Goal: Find specific page/section: Find specific page/section

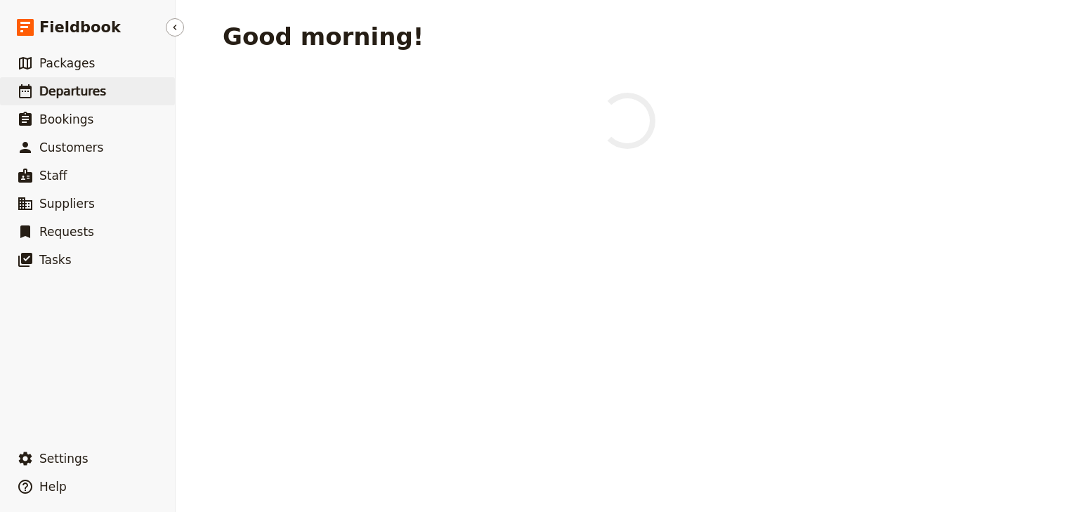
click at [59, 95] on span "Departures" at bounding box center [72, 91] width 67 height 14
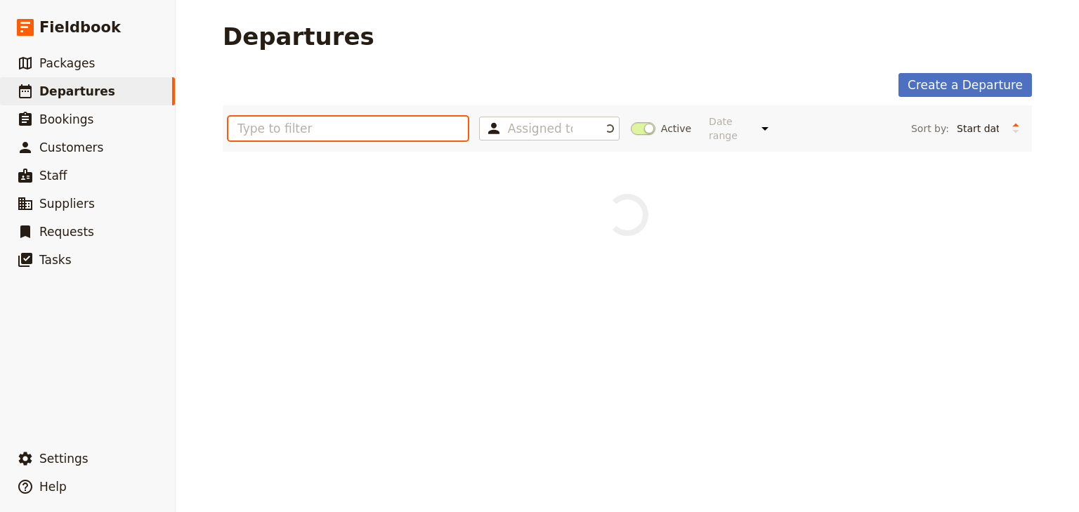
click at [304, 118] on input "text" at bounding box center [348, 129] width 240 height 24
